Goal: Information Seeking & Learning: Learn about a topic

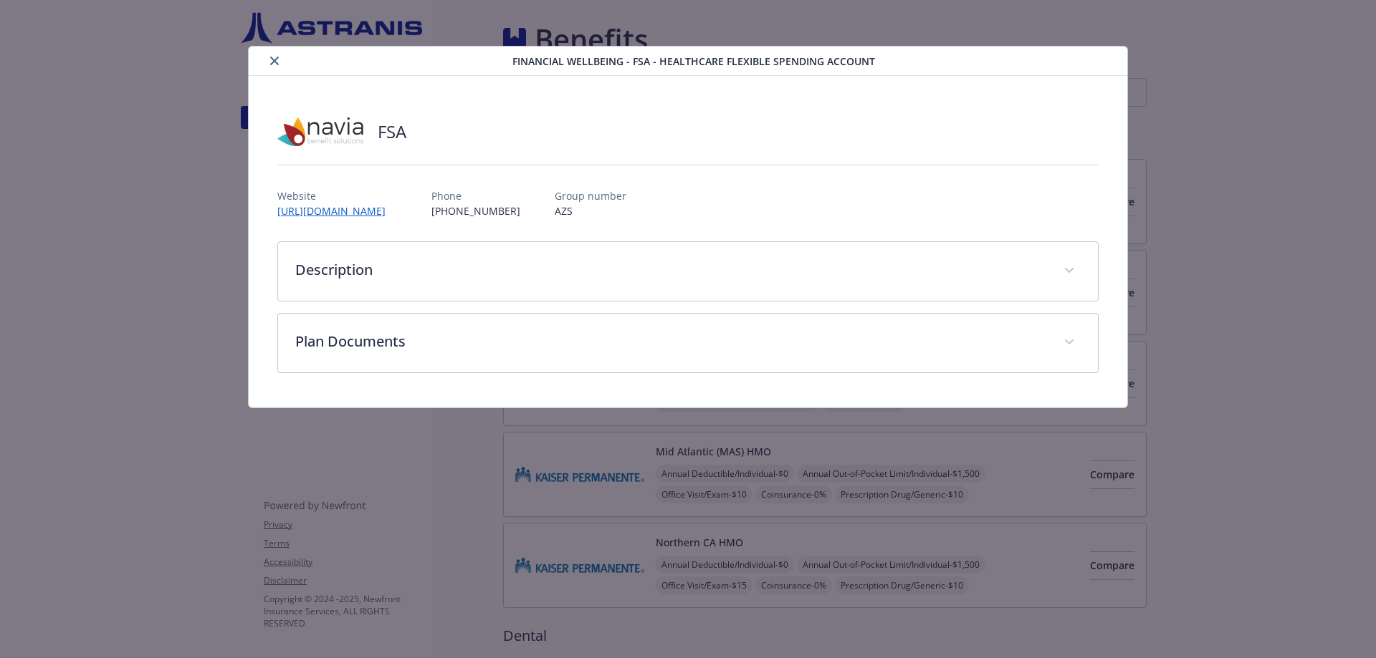
click at [265, 195] on div "FSA Website [URL][DOMAIN_NAME] Phone [PHONE_NUMBER] Group number AZS Descriptio…" at bounding box center [688, 242] width 879 height 332
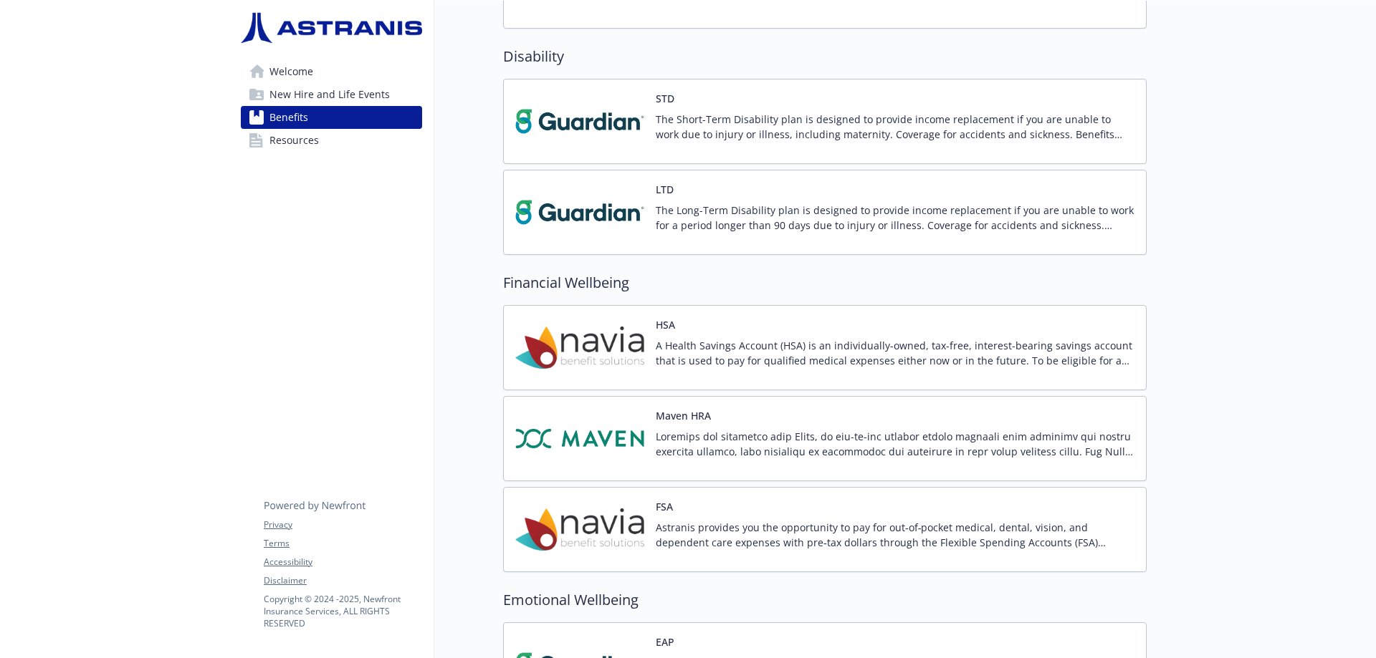
scroll to position [987, 0]
click at [570, 522] on img at bounding box center [579, 529] width 129 height 61
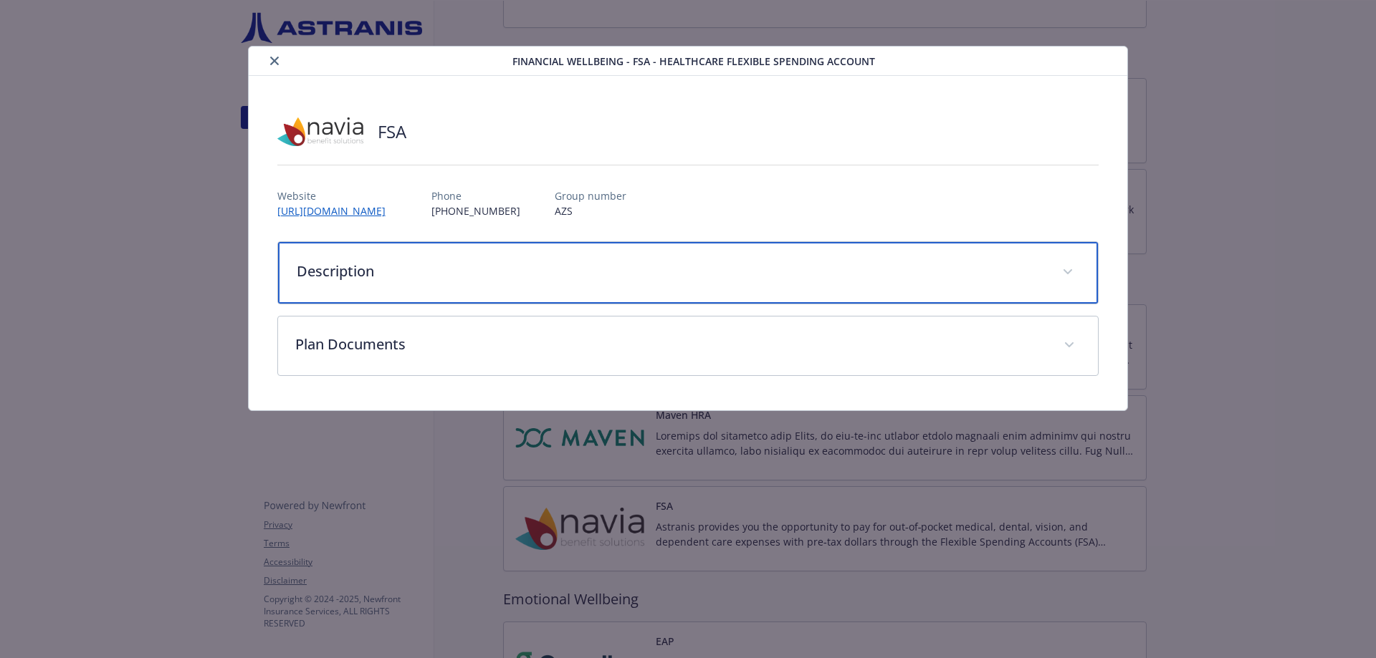
click at [370, 278] on p "Description" at bounding box center [671, 271] width 749 height 21
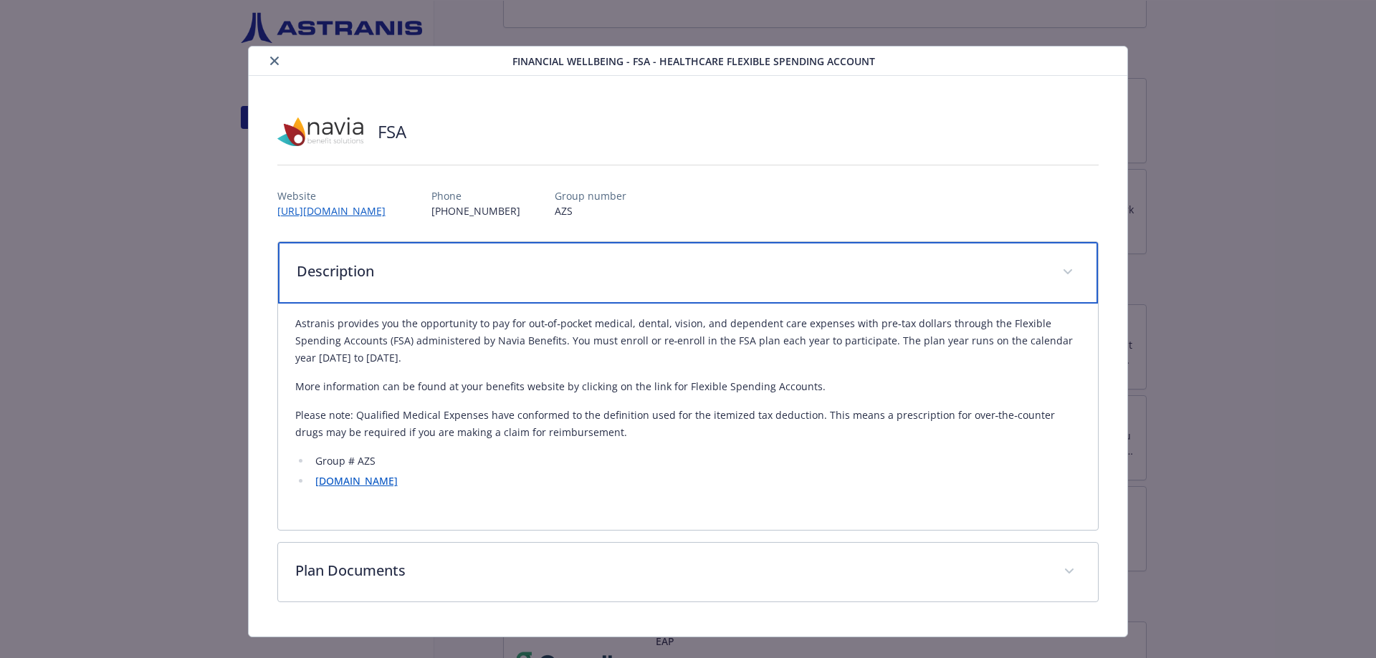
scroll to position [25, 0]
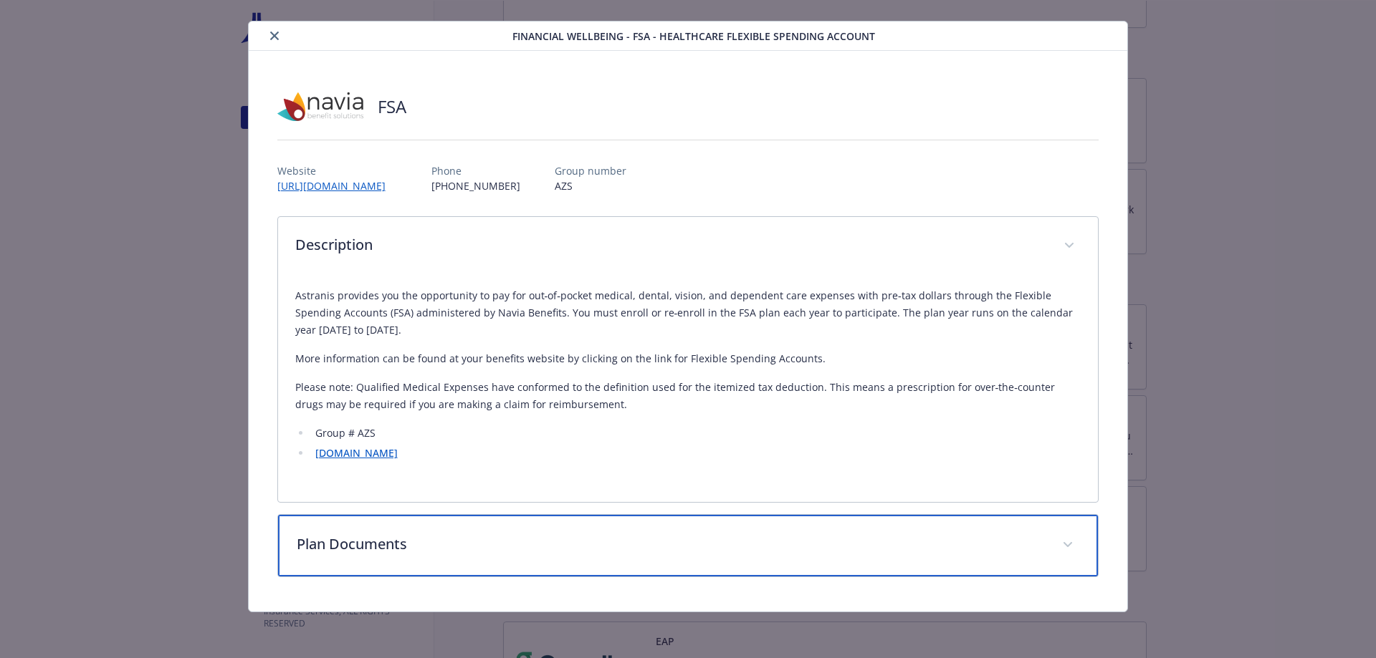
click at [401, 558] on div "Plan Documents" at bounding box center [688, 546] width 820 height 62
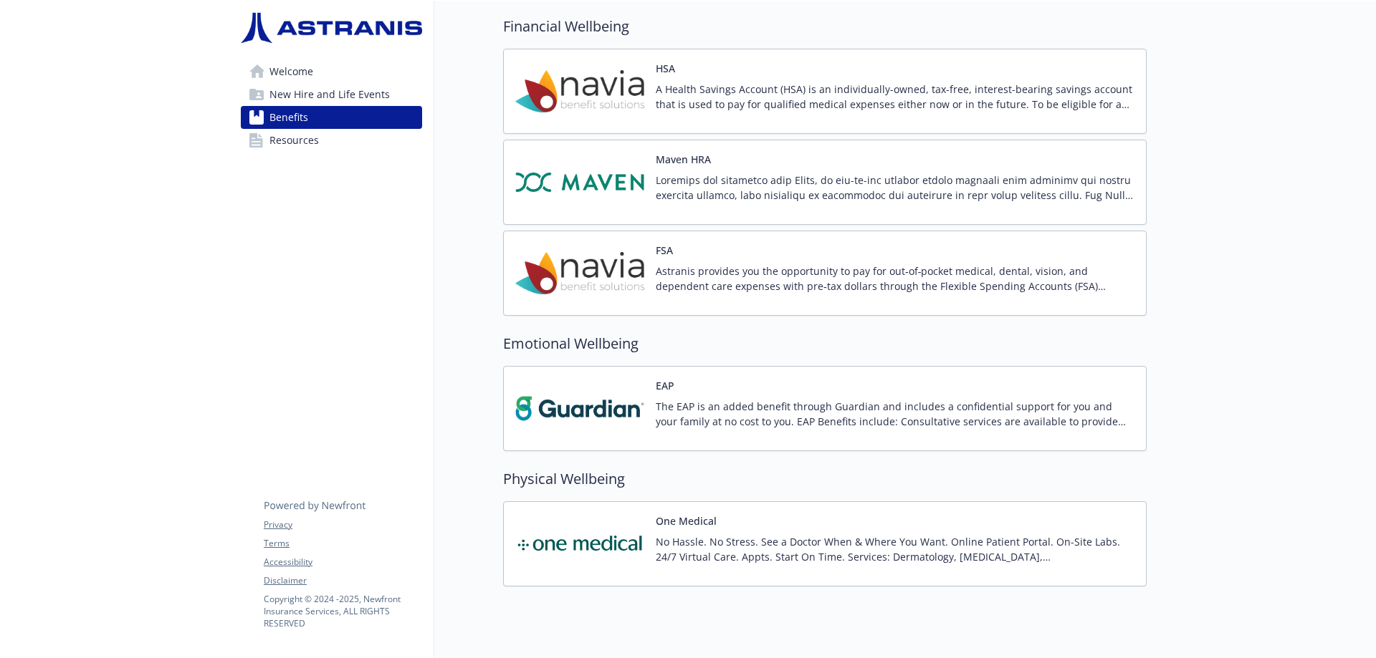
scroll to position [1285, 0]
